Goal: Information Seeking & Learning: Learn about a topic

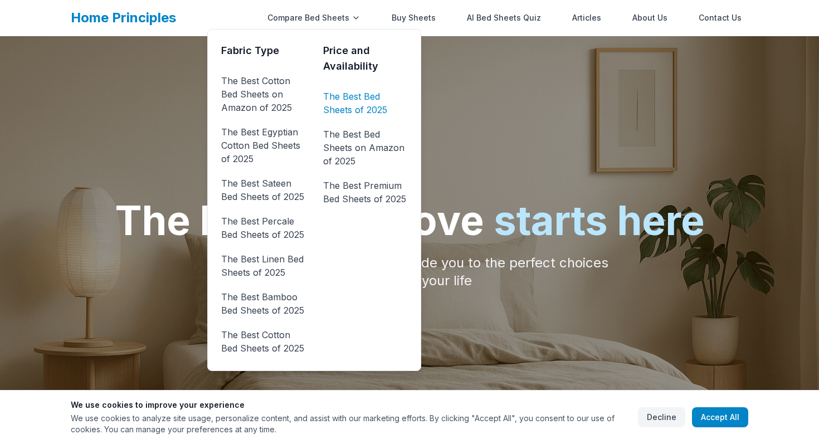
click at [351, 105] on link "The Best Bed Sheets of 2025" at bounding box center [365, 102] width 84 height 31
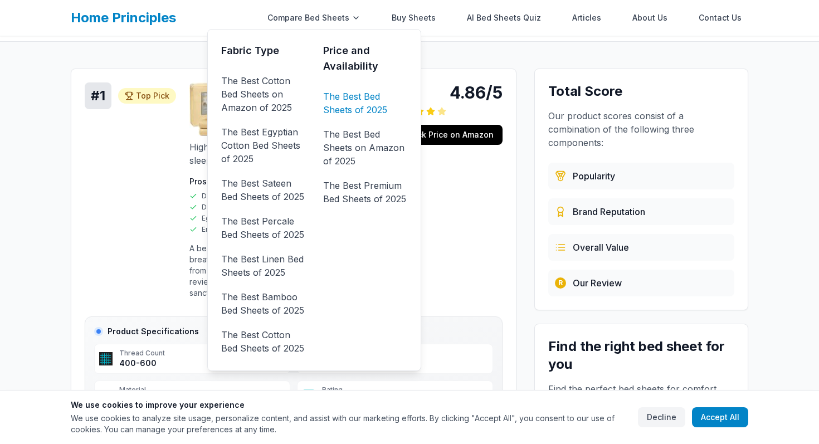
scroll to position [109, 0]
click at [142, 186] on div "# 1 Top Pick Top Pick 4.86/5 King Pillowcase 800 Thread High-quality bed sheets…" at bounding box center [294, 194] width 418 height 225
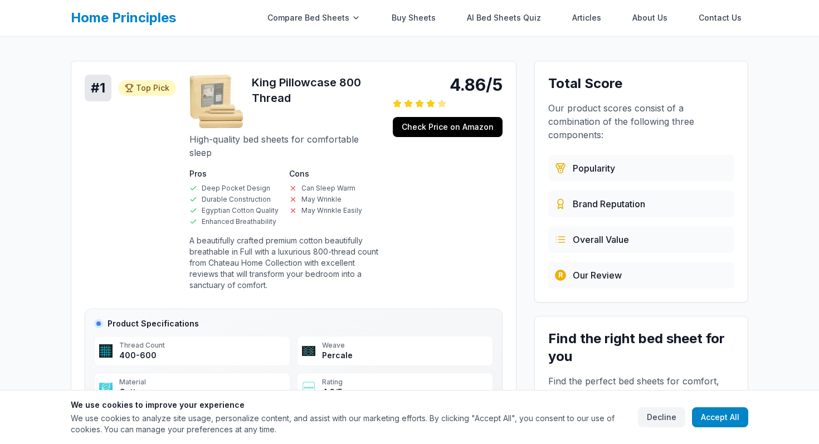
scroll to position [125, 0]
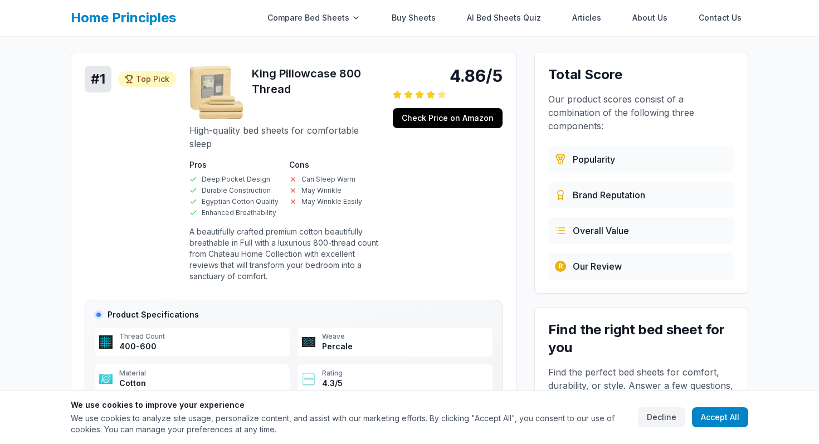
click at [209, 226] on p "A beautifully crafted premium cotton beautifully breathable in Full with a luxu…" at bounding box center [284, 254] width 190 height 56
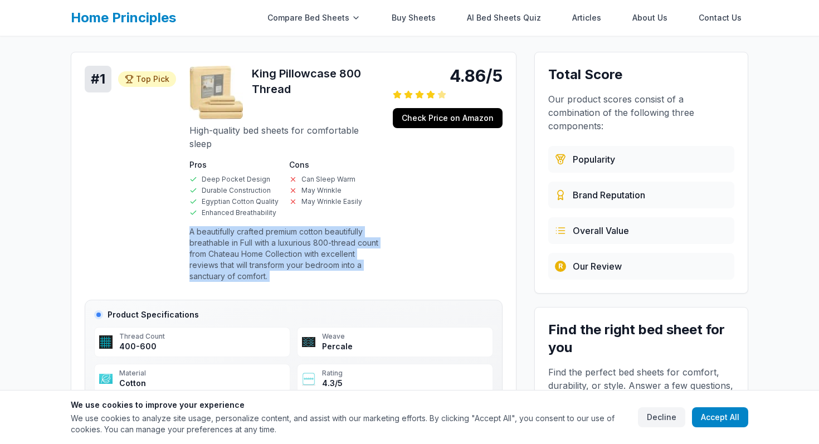
click at [209, 226] on p "A beautifully crafted premium cotton beautifully breathable in Full with a luxu…" at bounding box center [284, 254] width 190 height 56
copy p "A beautifully crafted premium cotton beautifully breathable in Full with a luxu…"
click at [209, 226] on p "A beautifully crafted premium cotton beautifully breathable in Full with a luxu…" at bounding box center [284, 254] width 190 height 56
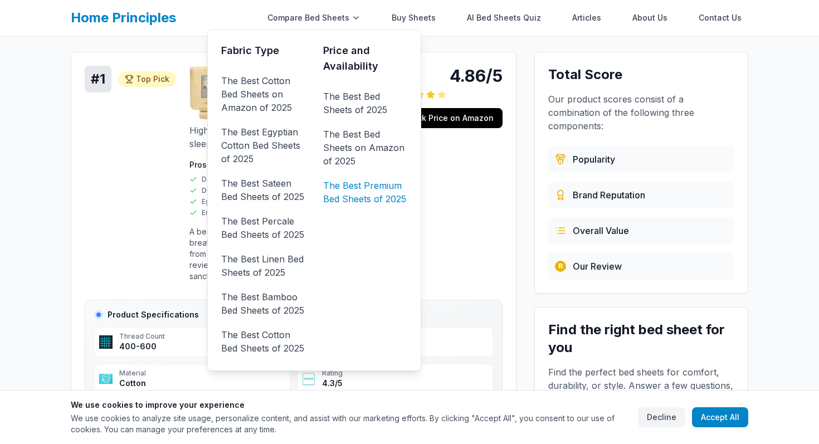
click at [385, 199] on link "The Best Premium Bed Sheets of 2025" at bounding box center [365, 192] width 84 height 31
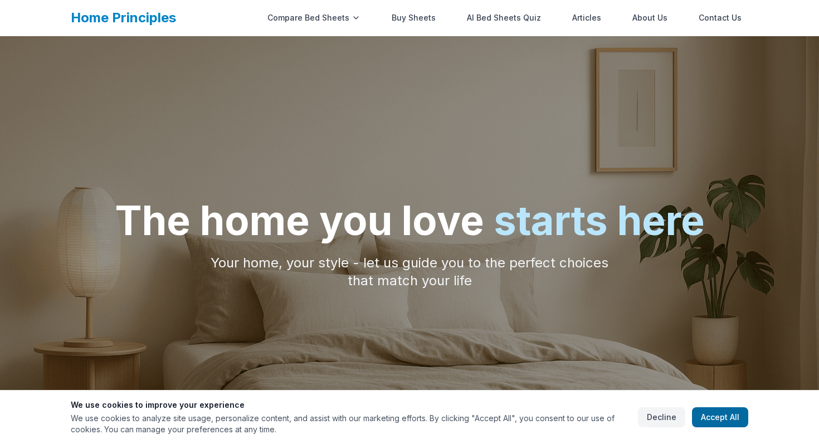
click at [717, 420] on button "Accept All" at bounding box center [720, 417] width 56 height 20
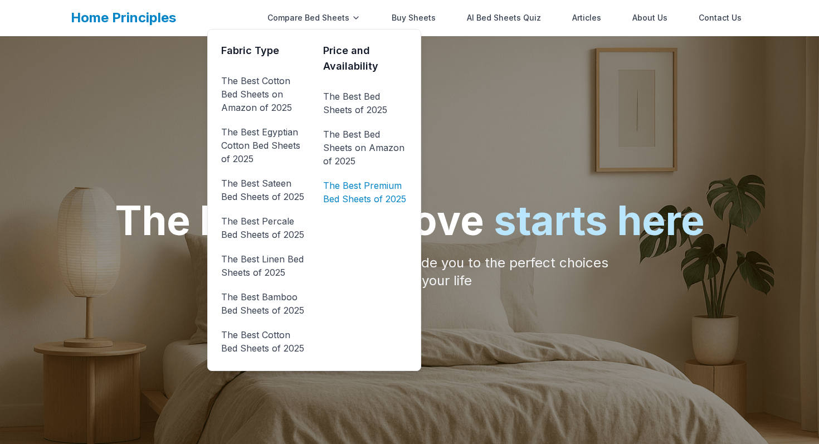
click at [368, 186] on link "The Best Premium Bed Sheets of 2025" at bounding box center [365, 192] width 84 height 31
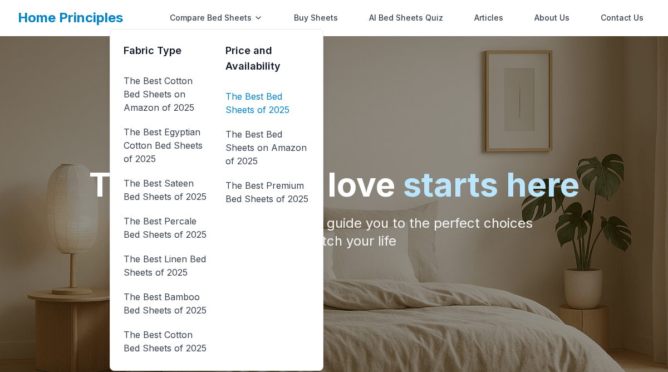
click at [251, 102] on link "The Best Bed Sheets of 2025" at bounding box center [268, 102] width 84 height 31
